Goal: Find specific page/section: Find specific page/section

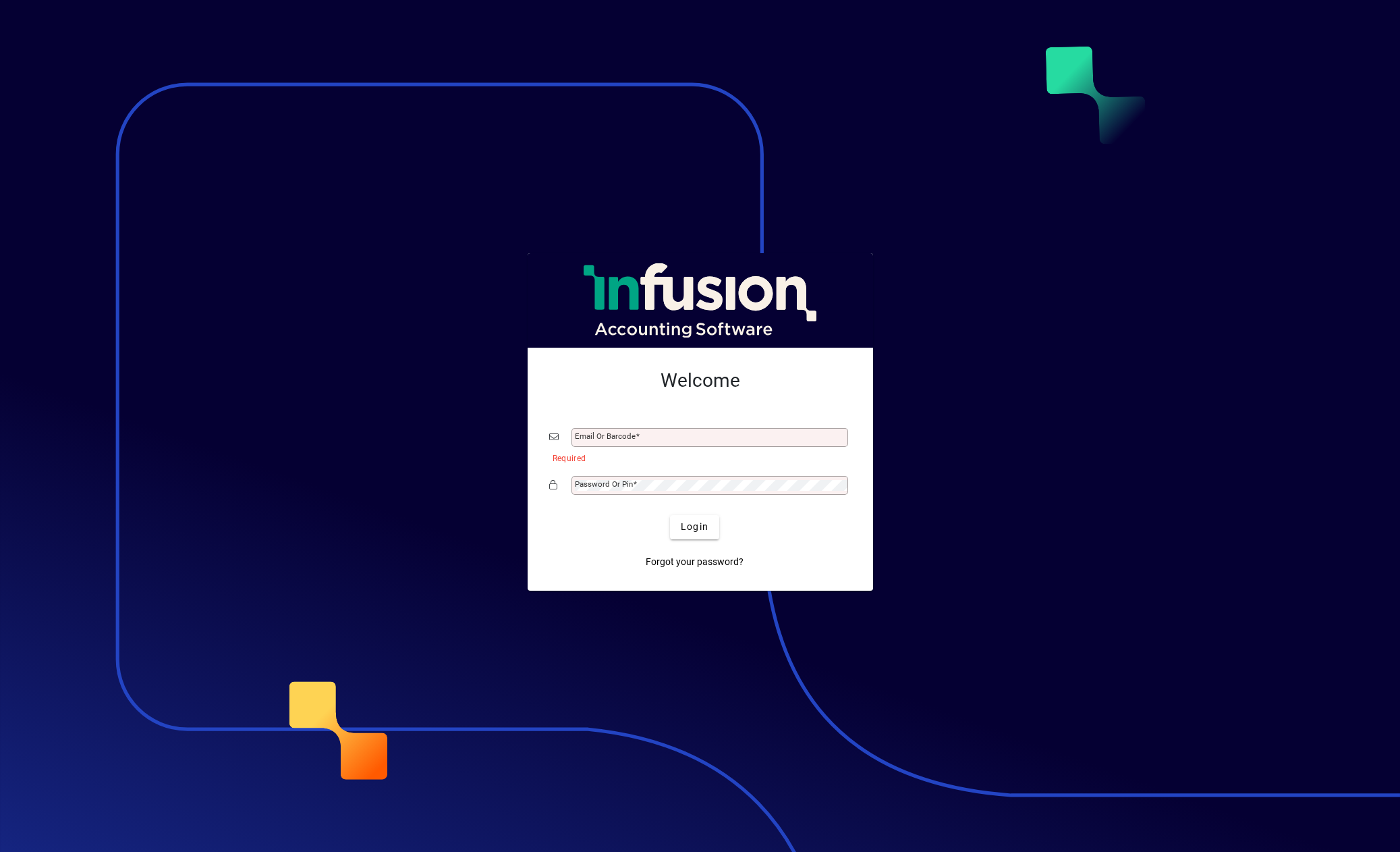
click at [670, 515] on button "Login" at bounding box center [694, 527] width 50 height 24
type input "**********"
click at [690, 529] on span "Login" at bounding box center [694, 526] width 28 height 14
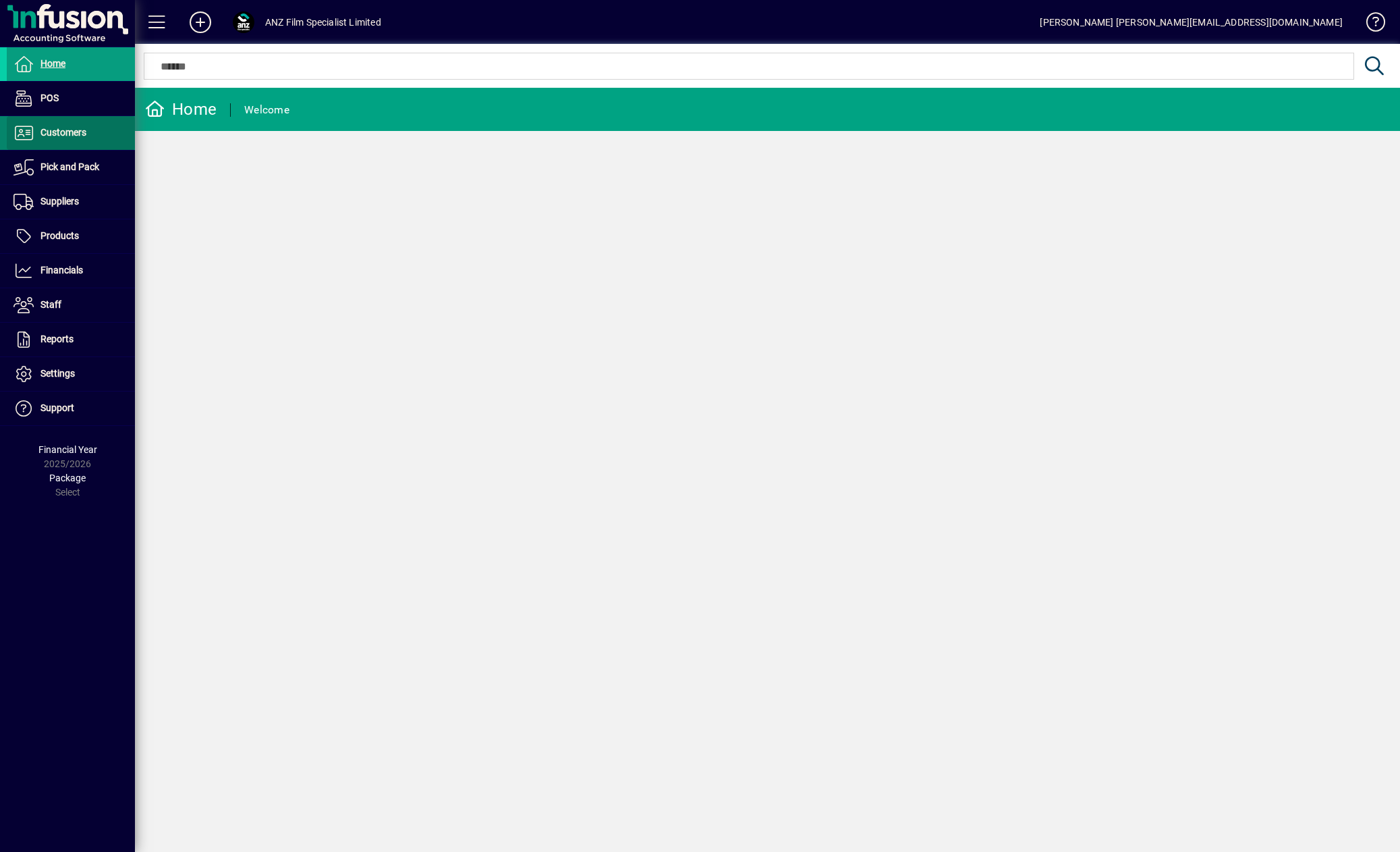
click at [86, 130] on span "Customers" at bounding box center [46, 133] width 80 height 16
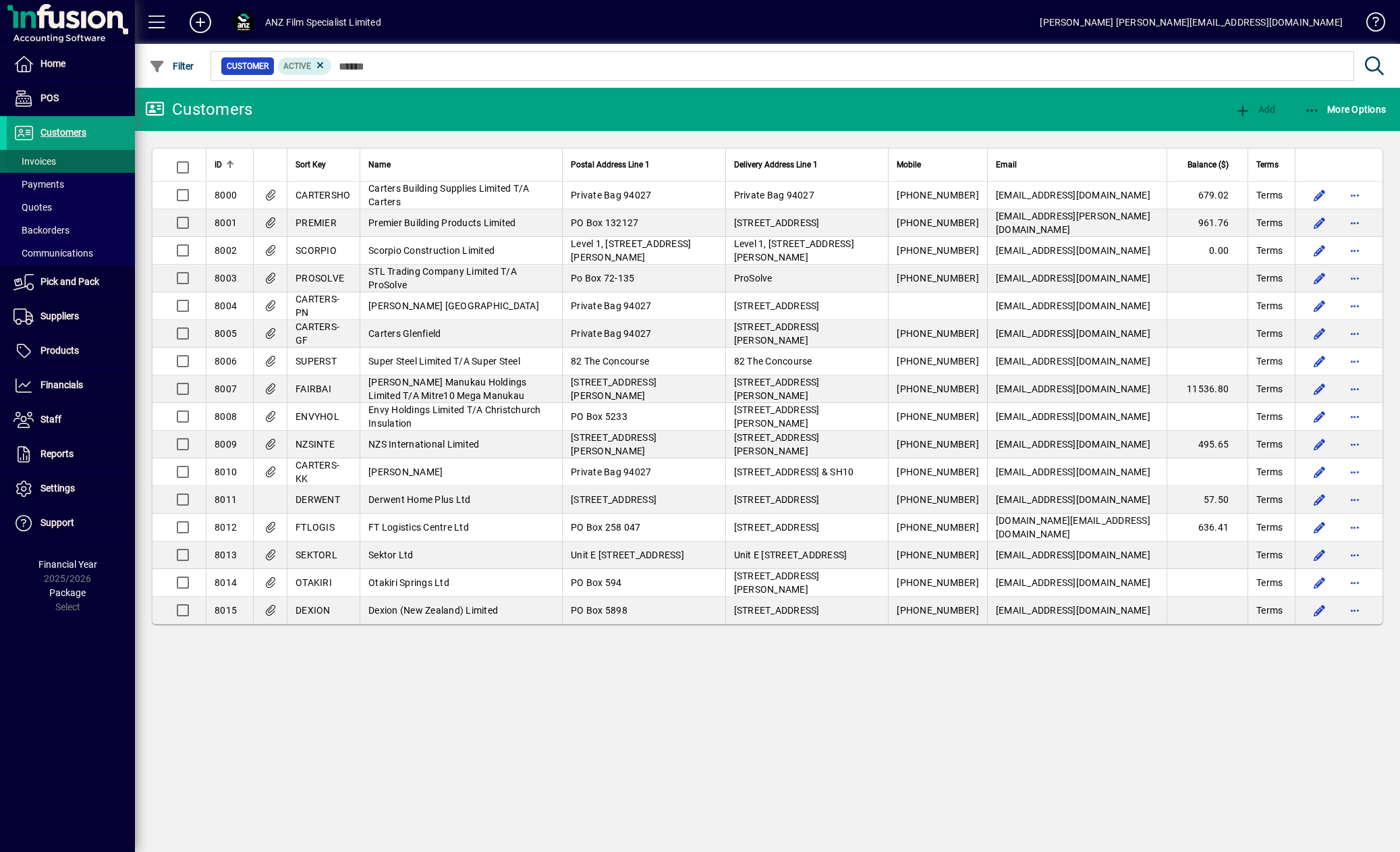
click at [59, 162] on span at bounding box center [71, 162] width 128 height 32
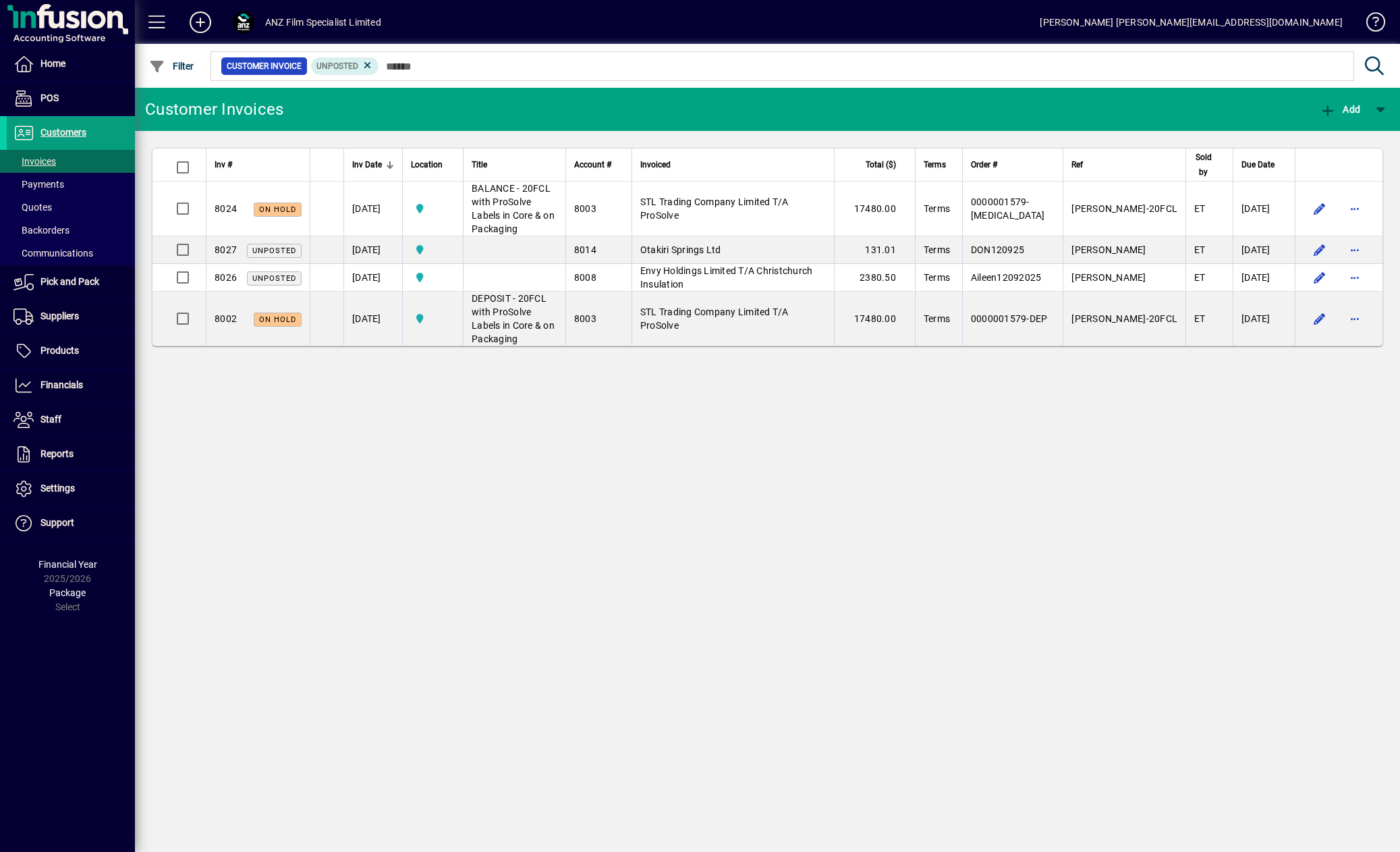
click at [627, 457] on div "Customer Invoices Add Inv # Inv Date Location Title Account # Invoiced Total ($…" at bounding box center [767, 469] width 1265 height 764
click at [56, 481] on span "Settings" at bounding box center [41, 489] width 68 height 16
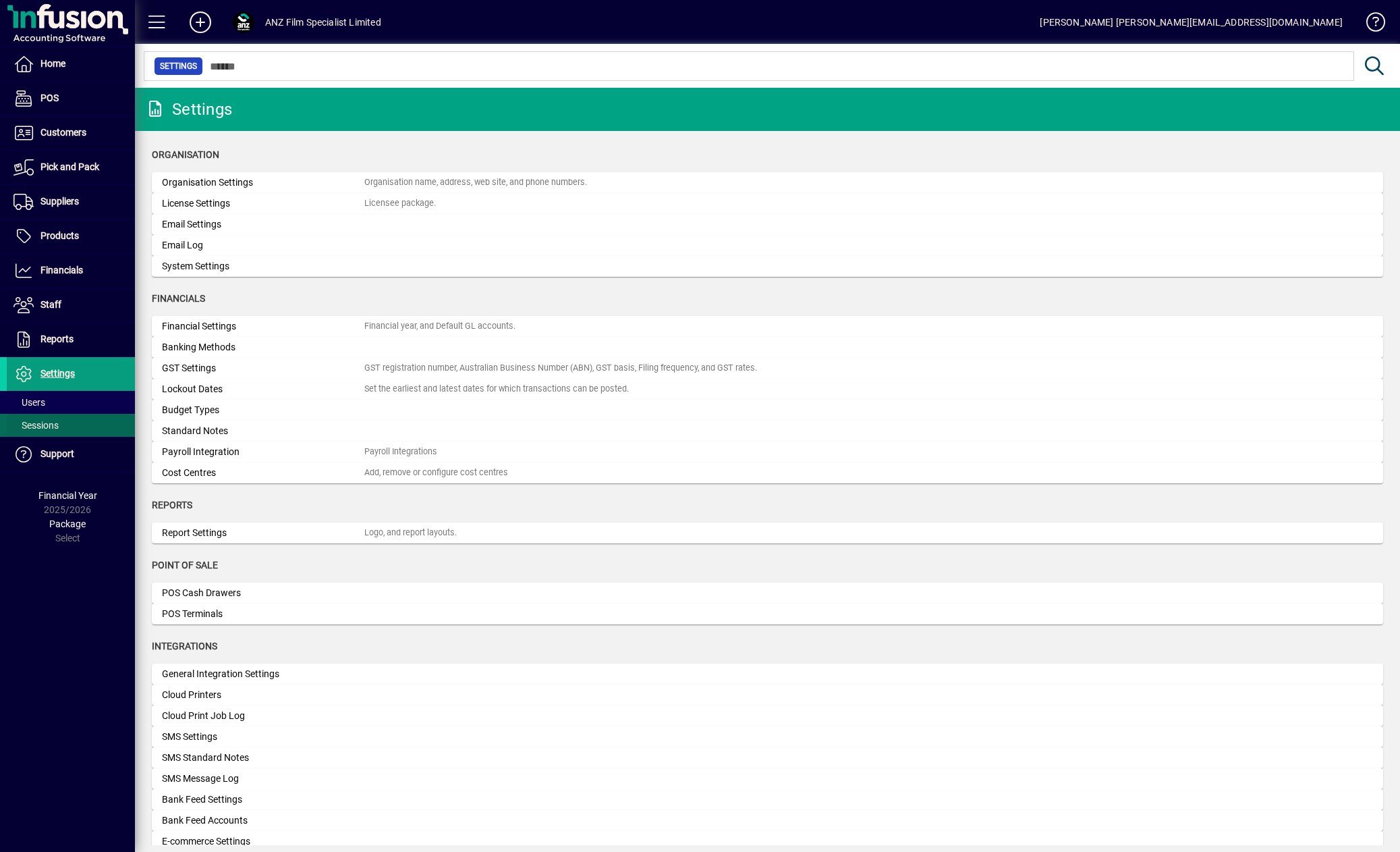
click at [29, 416] on span at bounding box center [71, 426] width 128 height 32
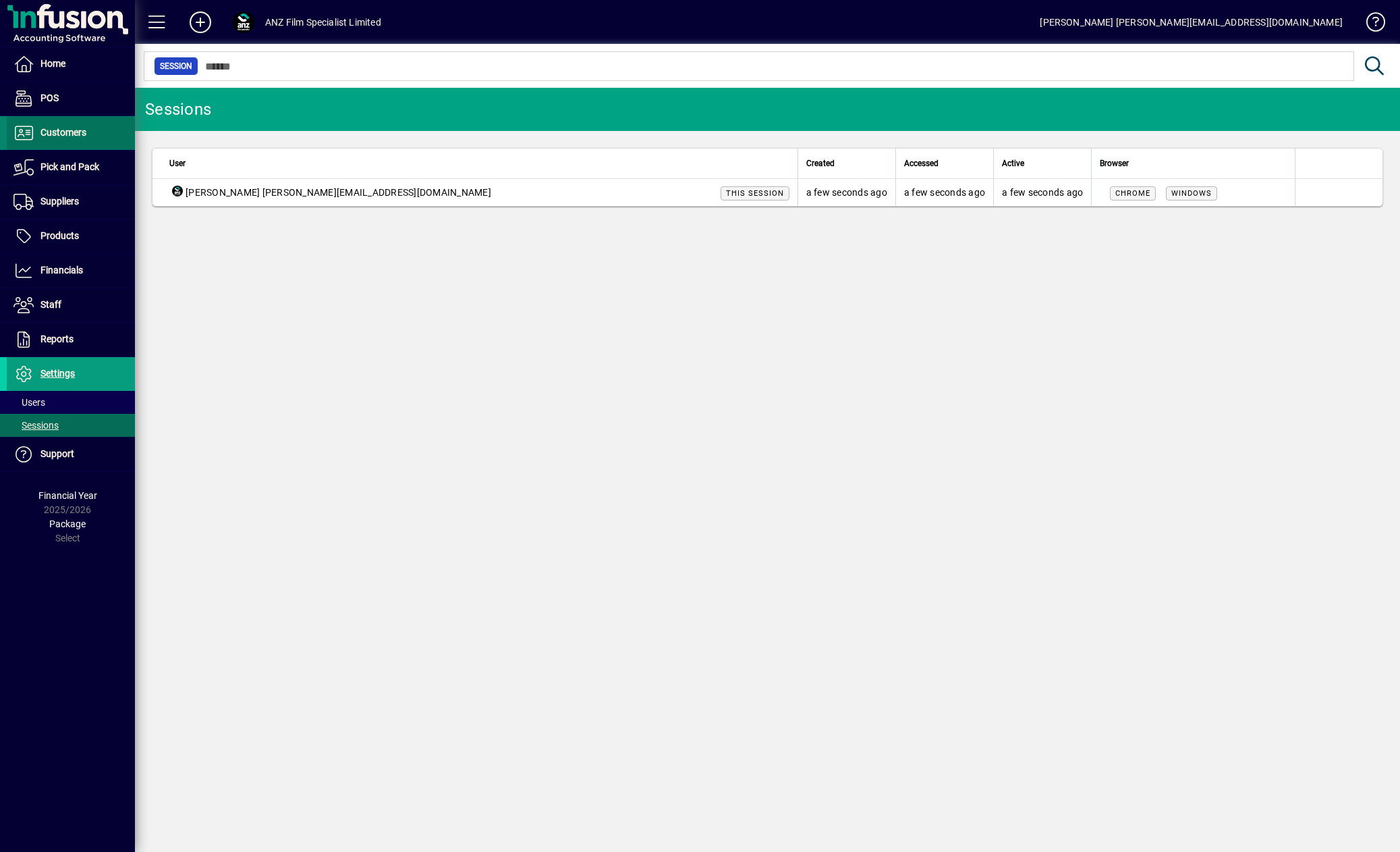
click at [53, 136] on span "Customers" at bounding box center [63, 132] width 46 height 11
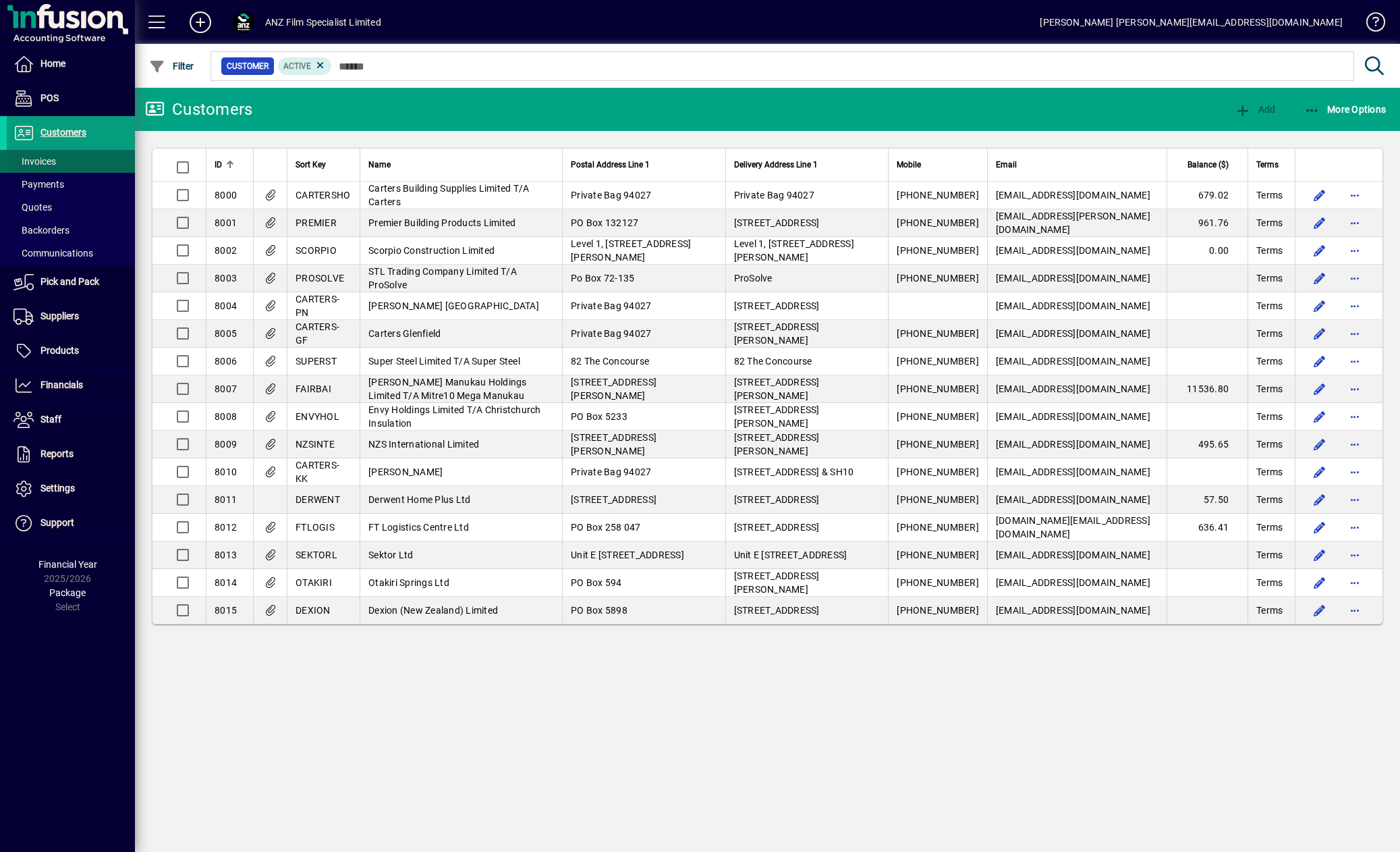
click at [50, 157] on span "Invoices" at bounding box center [35, 161] width 42 height 11
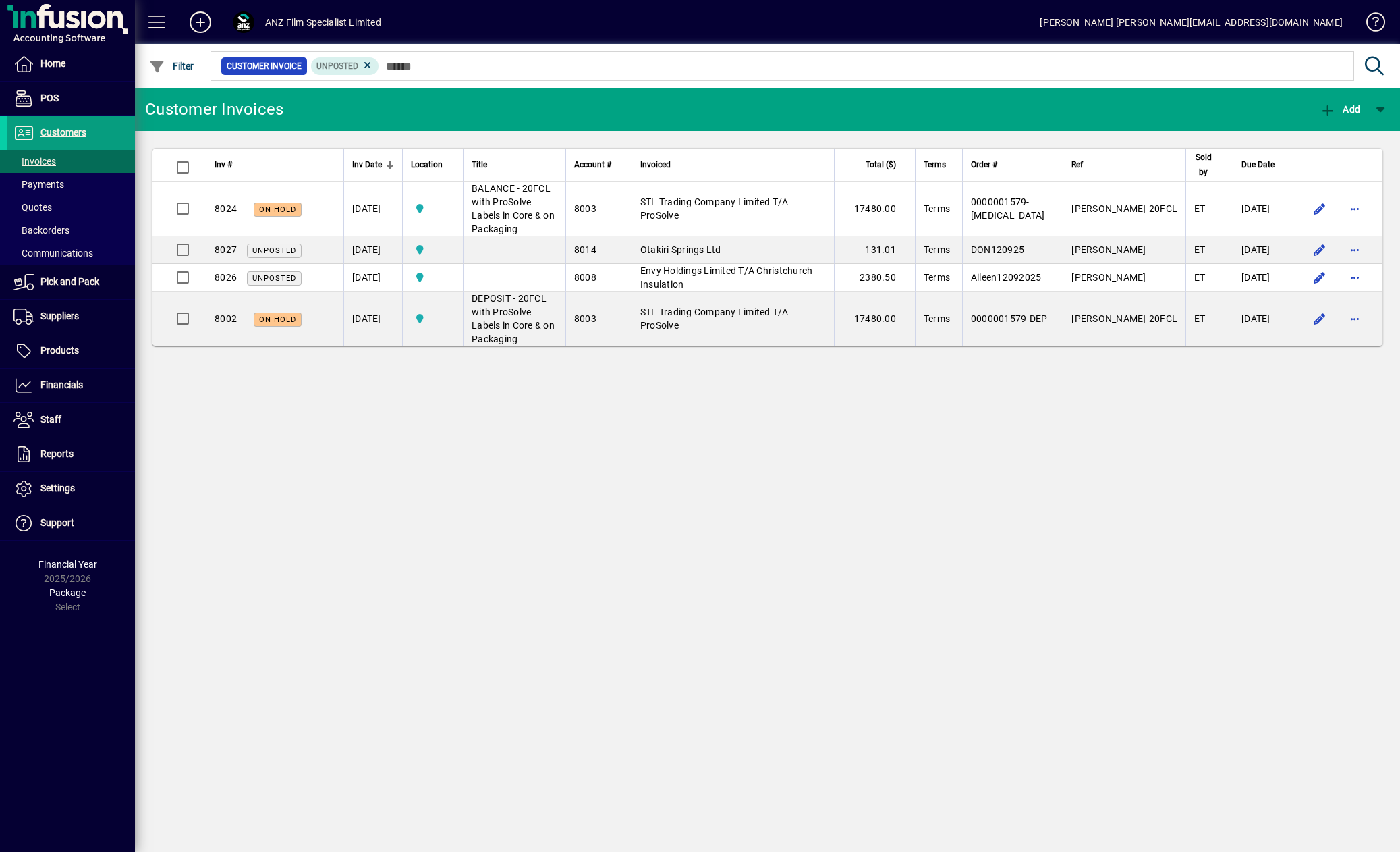
click at [869, 619] on div "Customer Invoices Add Inv # Inv Date Location Title Account # Invoiced Total ($…" at bounding box center [767, 469] width 1265 height 764
click at [577, 537] on div "Customer Invoices Add Inv # Inv Date Location Title Account # Invoiced Total ($…" at bounding box center [767, 469] width 1265 height 764
click at [823, 469] on div "Customer Invoices Add Inv # Inv Date Location Title Account # Invoiced Total ($…" at bounding box center [767, 469] width 1265 height 764
